Goal: Find specific page/section: Find specific page/section

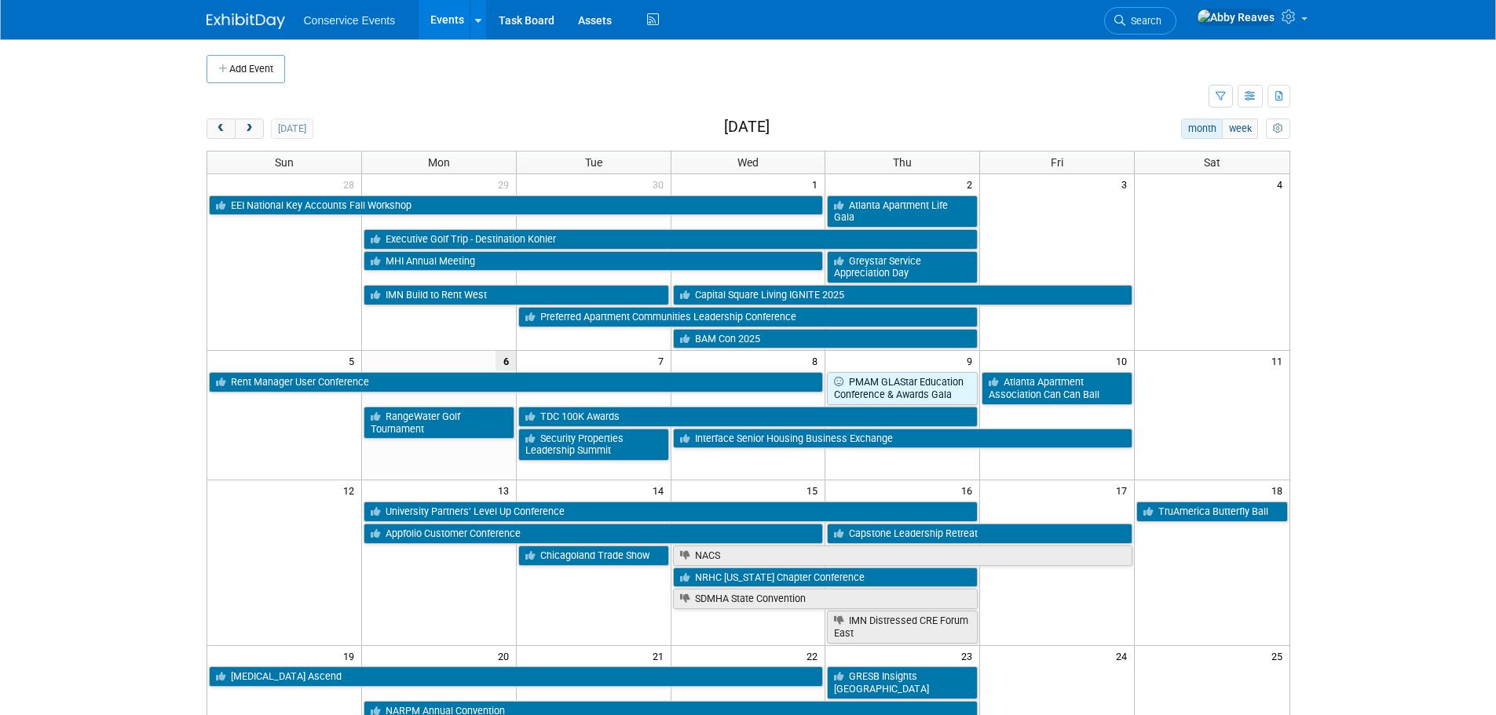
click at [1161, 16] on span "Search" at bounding box center [1143, 21] width 36 height 12
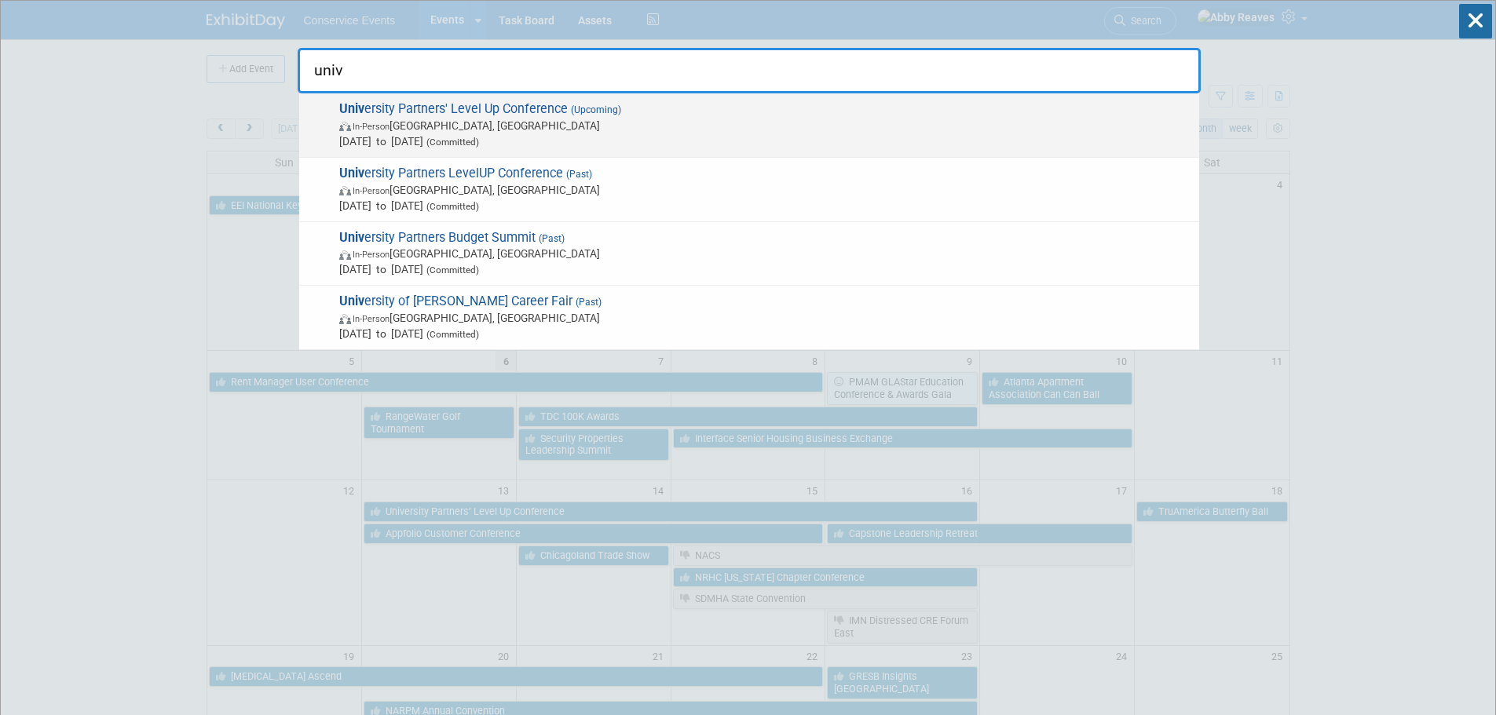
type input "univ"
click at [786, 129] on span "In-Person Dallas, TX" at bounding box center [765, 126] width 852 height 16
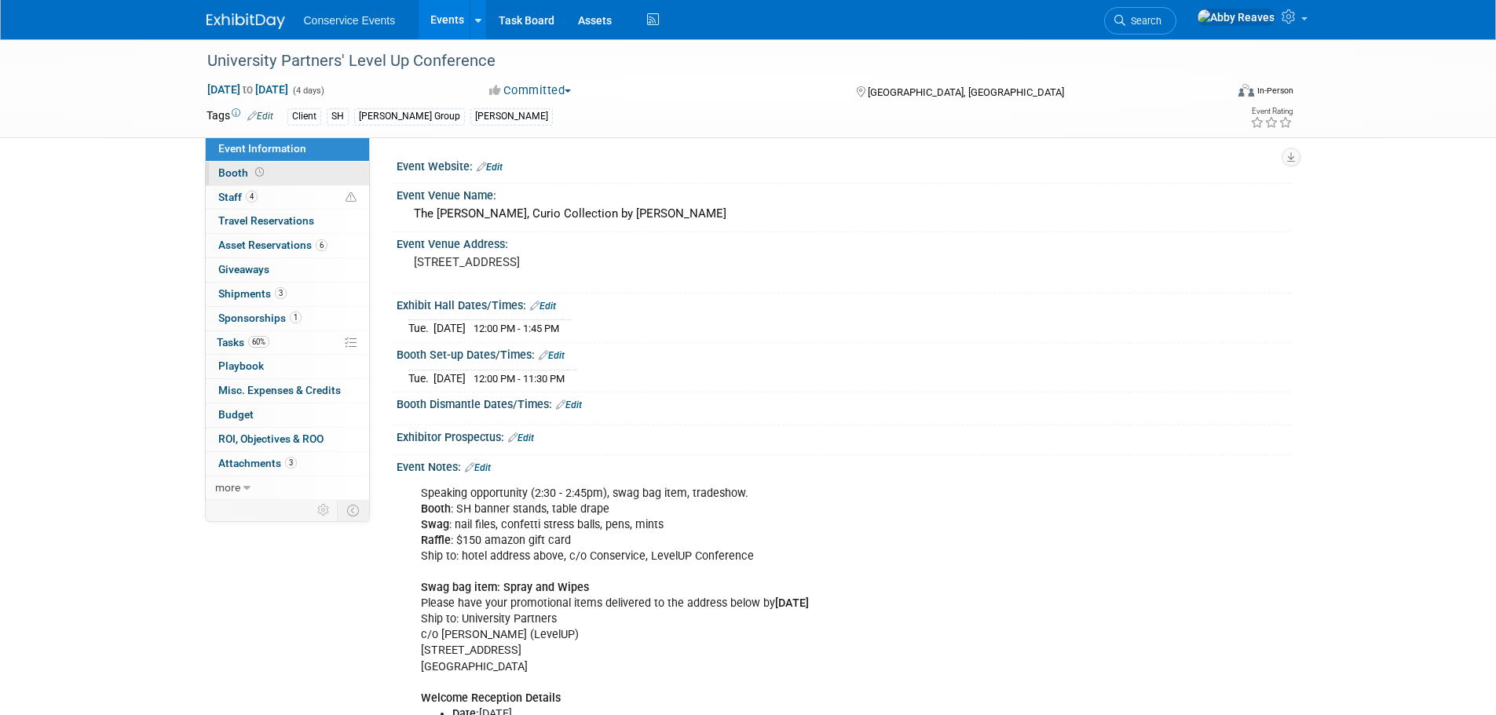
drag, startPoint x: 269, startPoint y: 198, endPoint x: 279, endPoint y: 173, distance: 27.1
click at [269, 198] on link "4 Staff 4" at bounding box center [287, 198] width 163 height 24
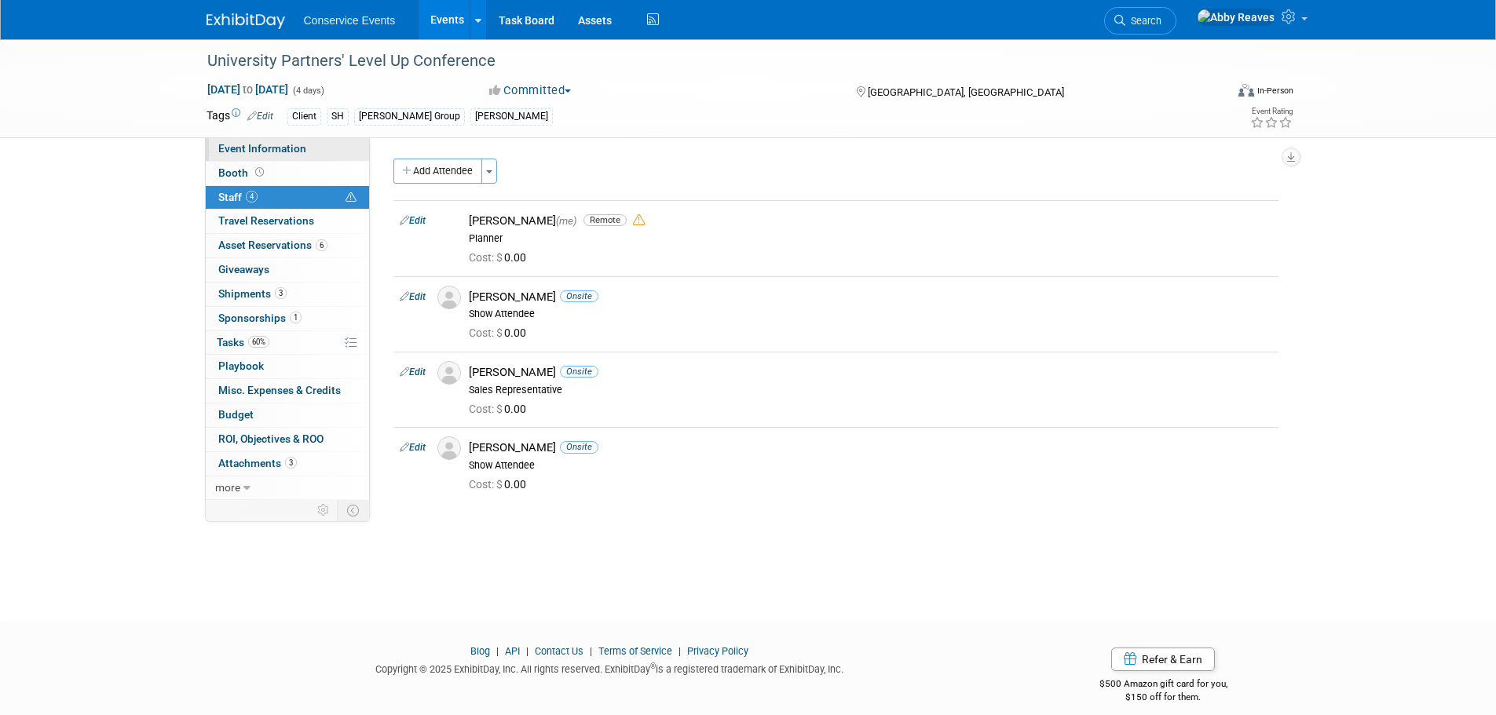
click at [284, 144] on span "Event Information" at bounding box center [262, 148] width 88 height 13
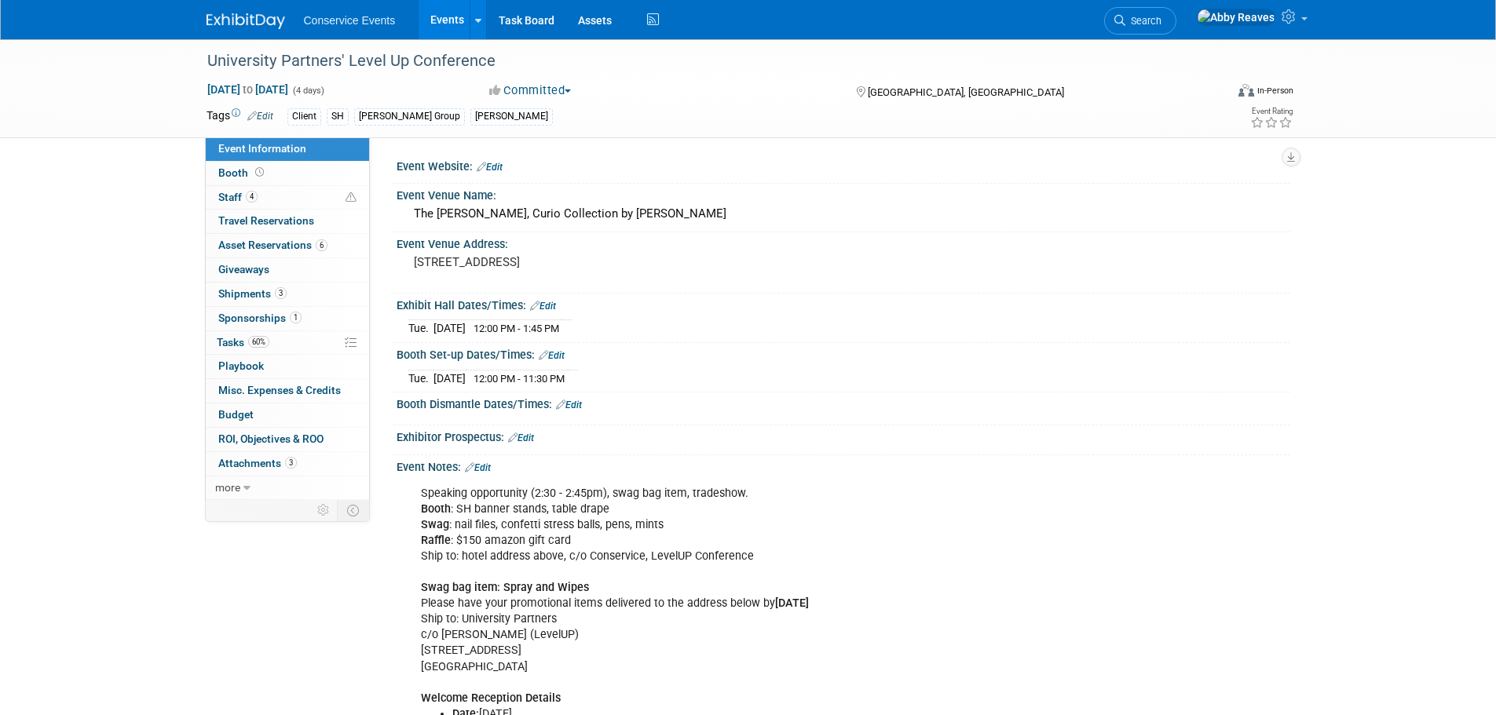
click at [451, 8] on link "Events" at bounding box center [446, 19] width 57 height 39
